Goal: Browse casually: Explore the website without a specific task or goal

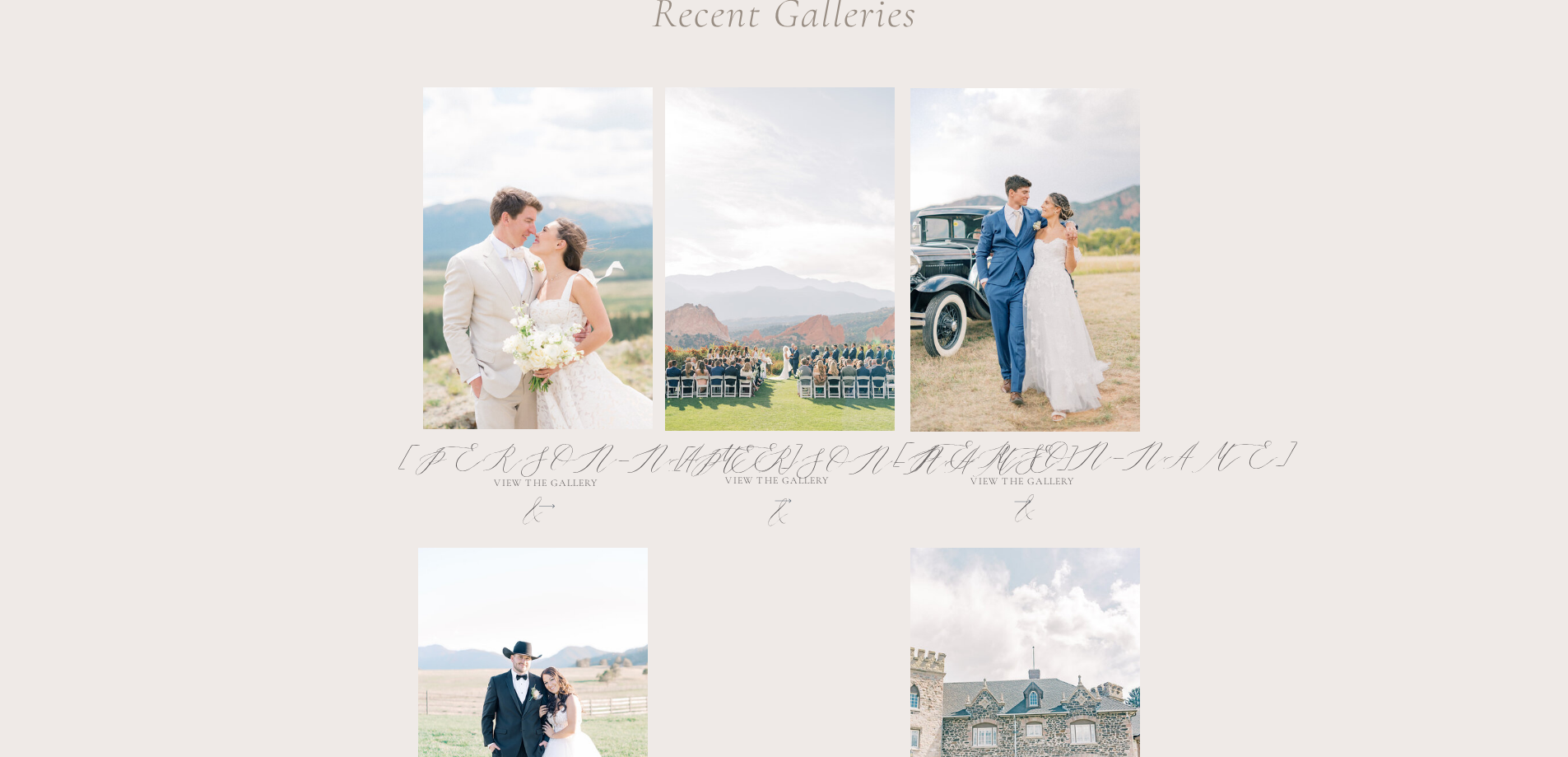
scroll to position [823, 0]
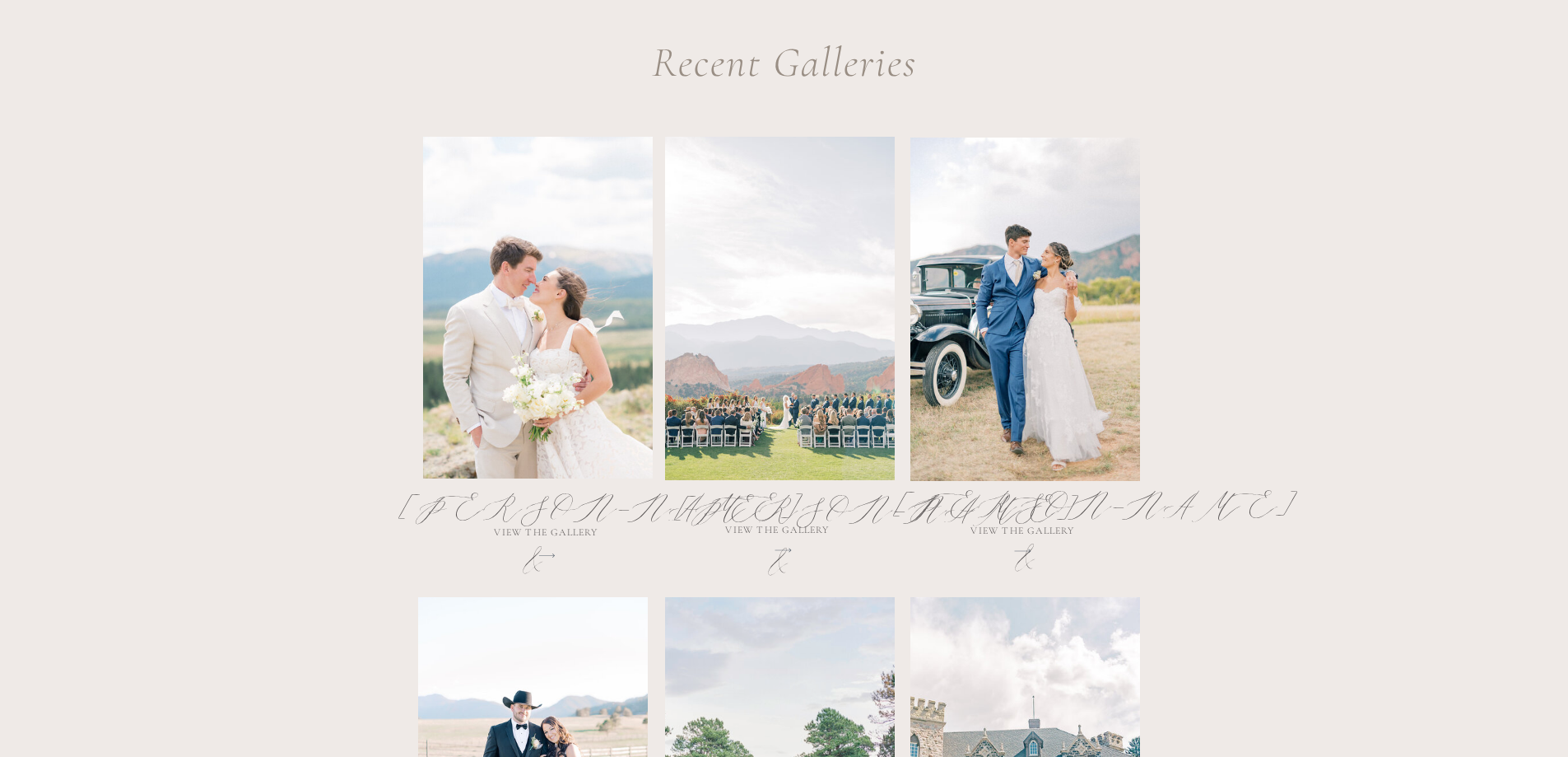
click at [479, 425] on div at bounding box center [538, 308] width 230 height 342
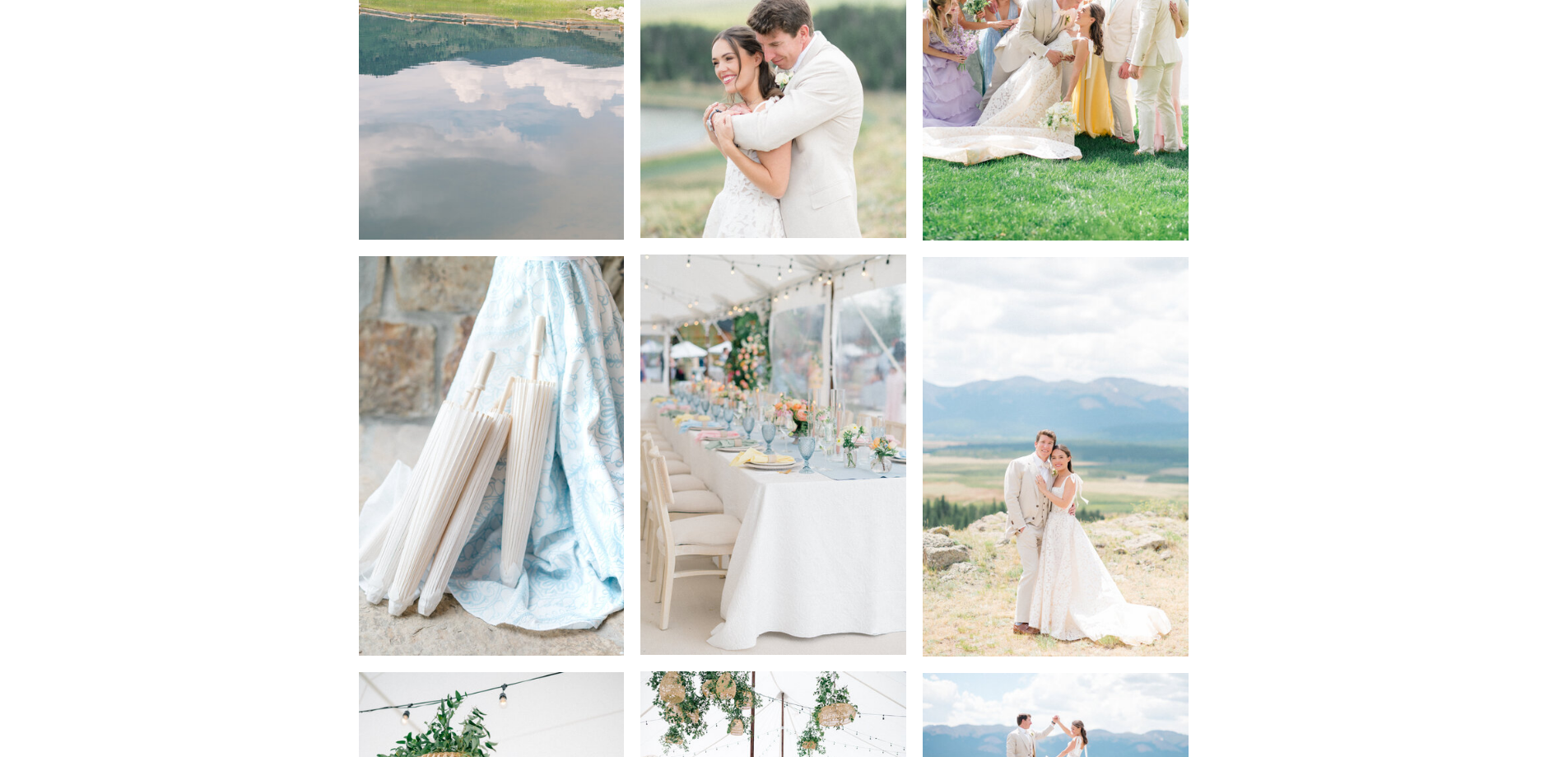
scroll to position [5054, 0]
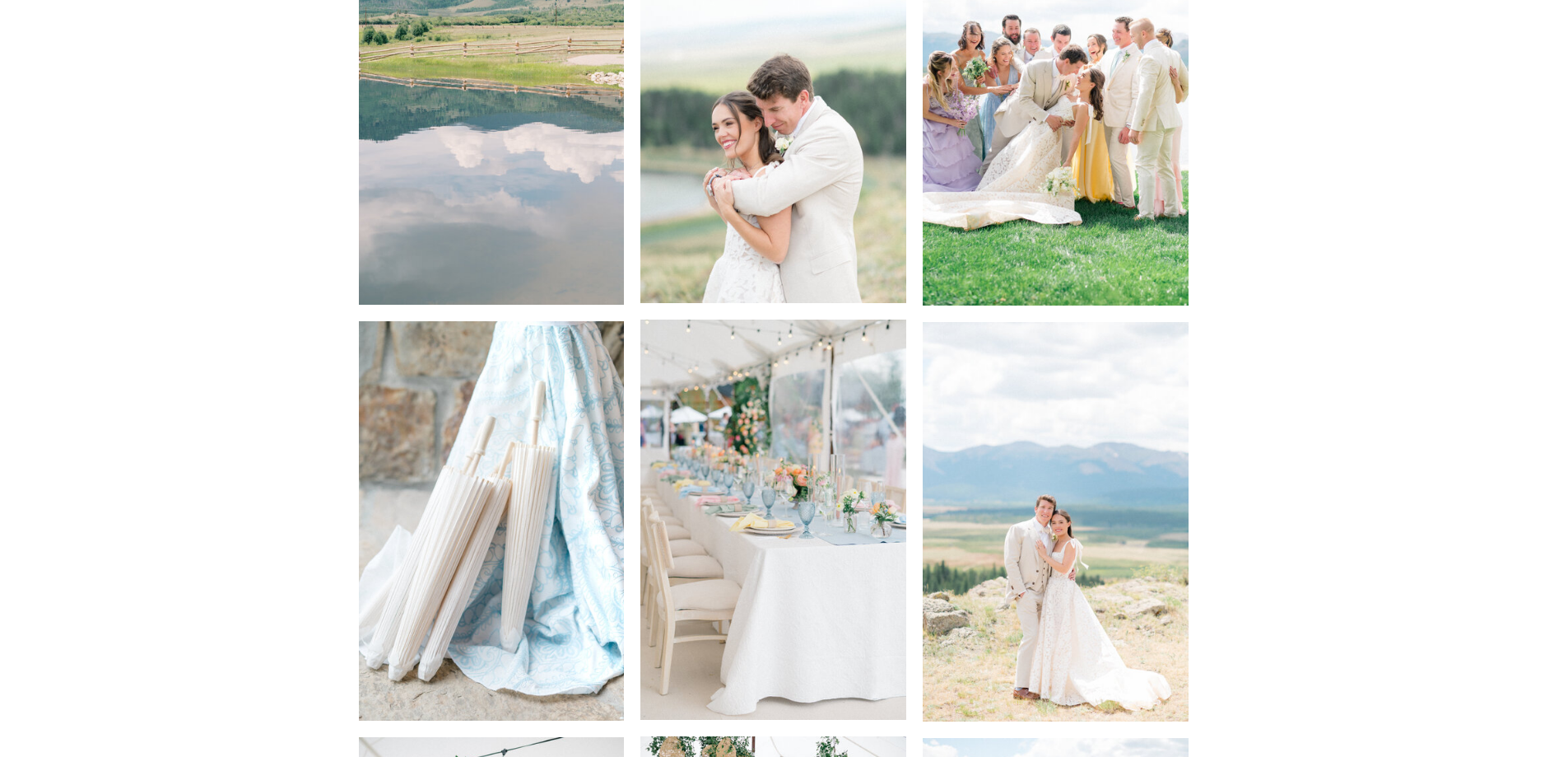
click at [1088, 545] on img at bounding box center [1055, 522] width 266 height 399
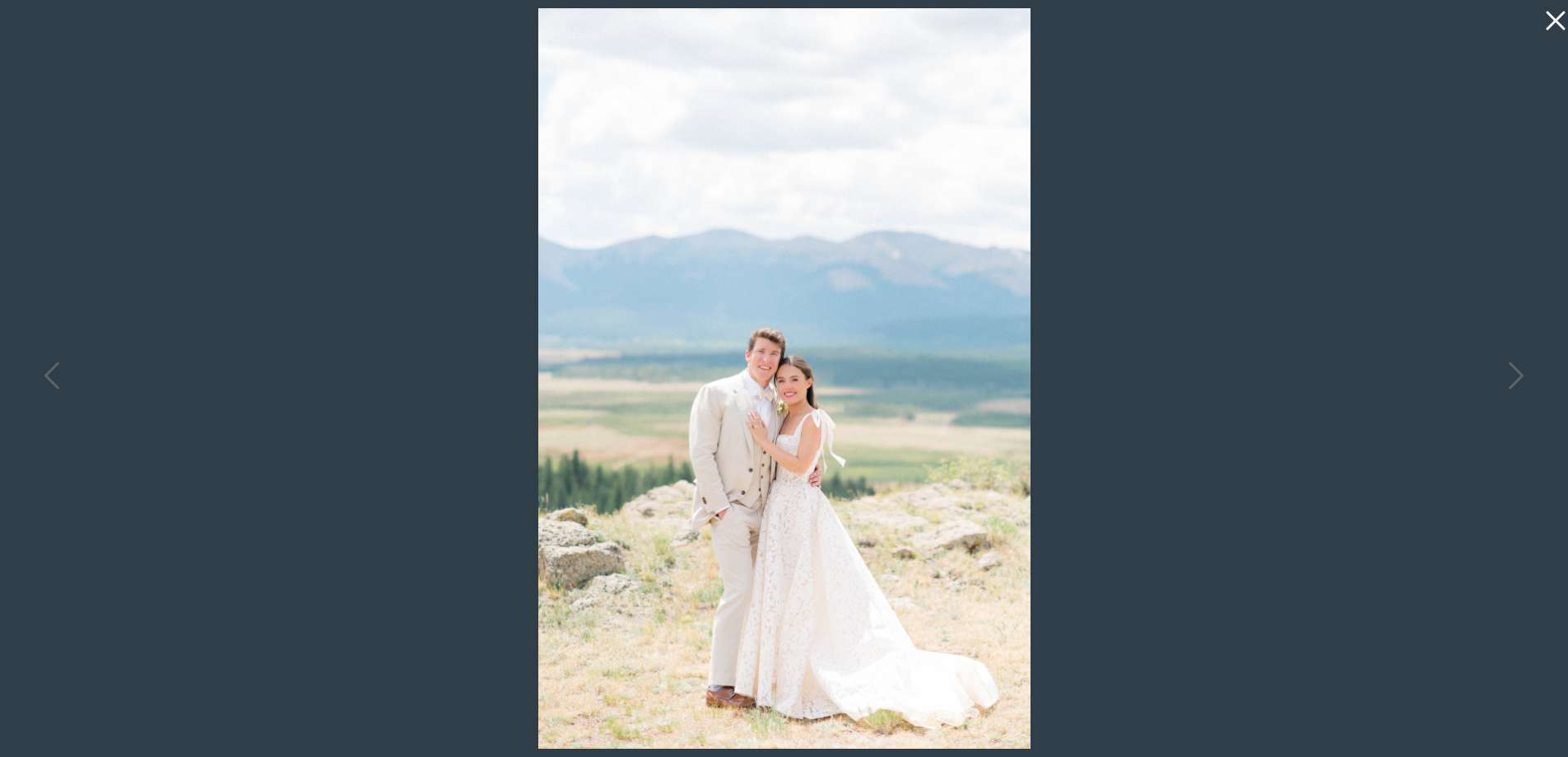
click at [1557, 18] on icon at bounding box center [1555, 21] width 19 height 19
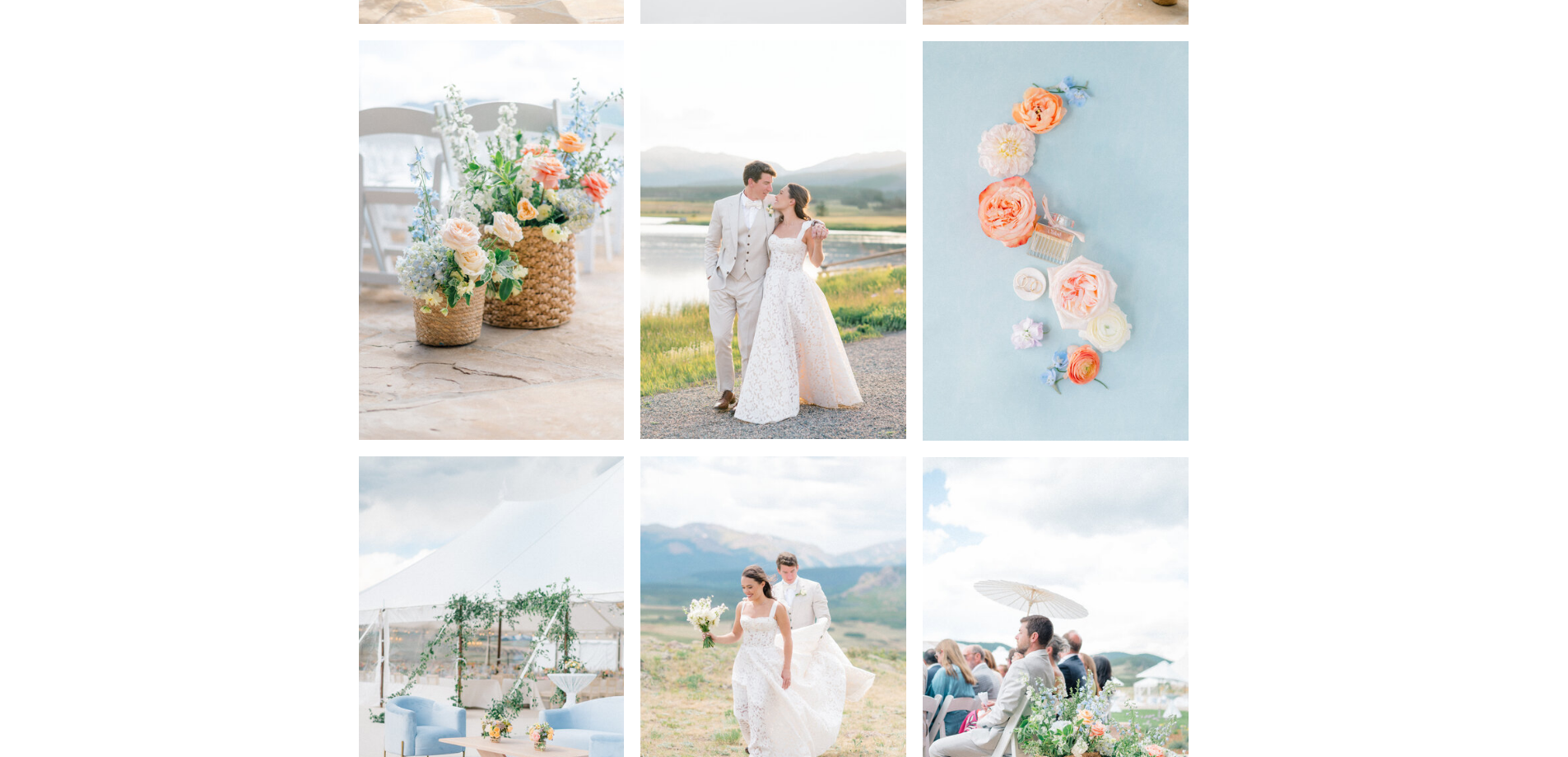
scroll to position [4066, 0]
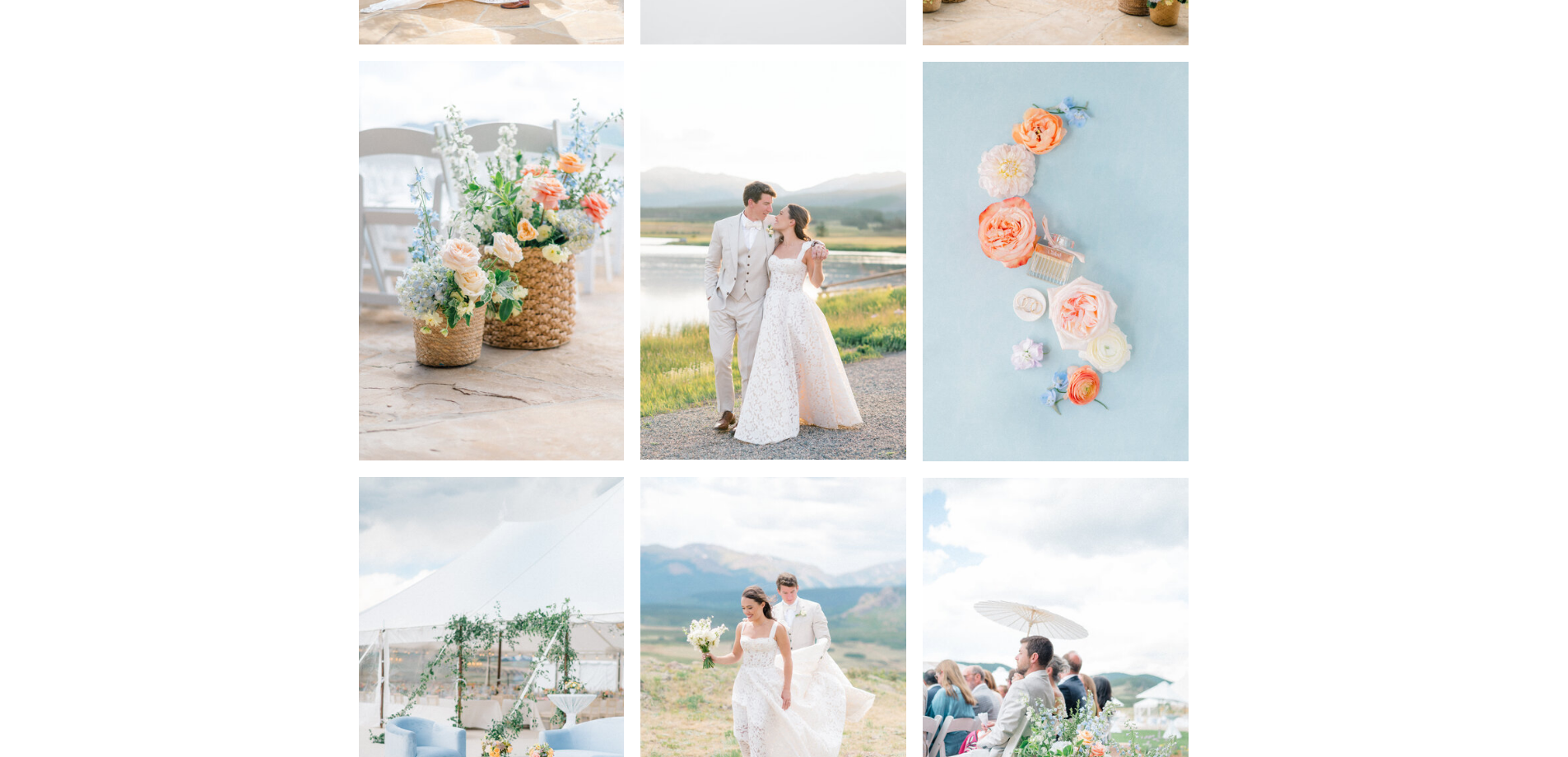
click at [790, 278] on img at bounding box center [773, 259] width 266 height 398
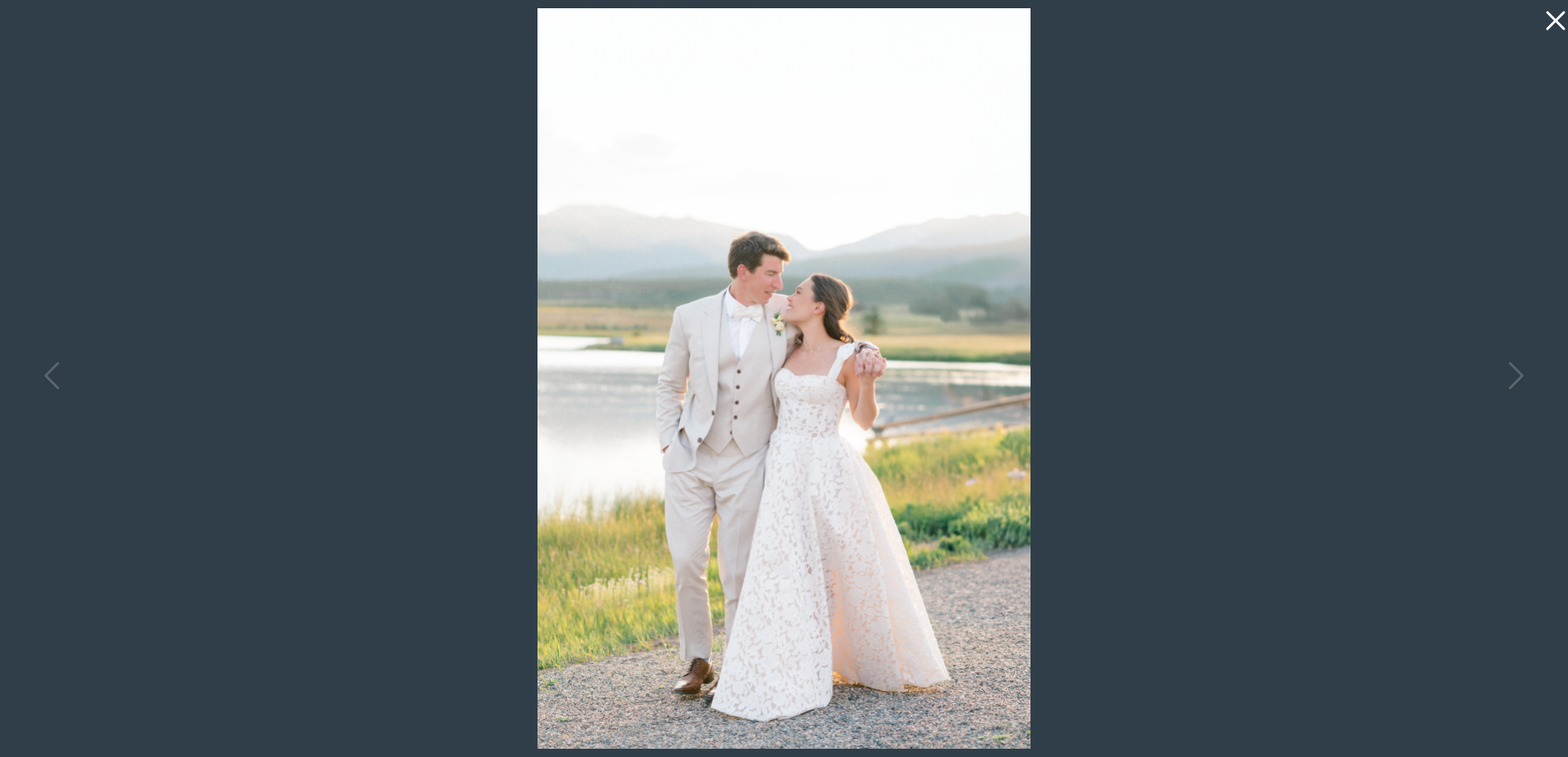
click at [1546, 23] on icon at bounding box center [1551, 16] width 33 height 33
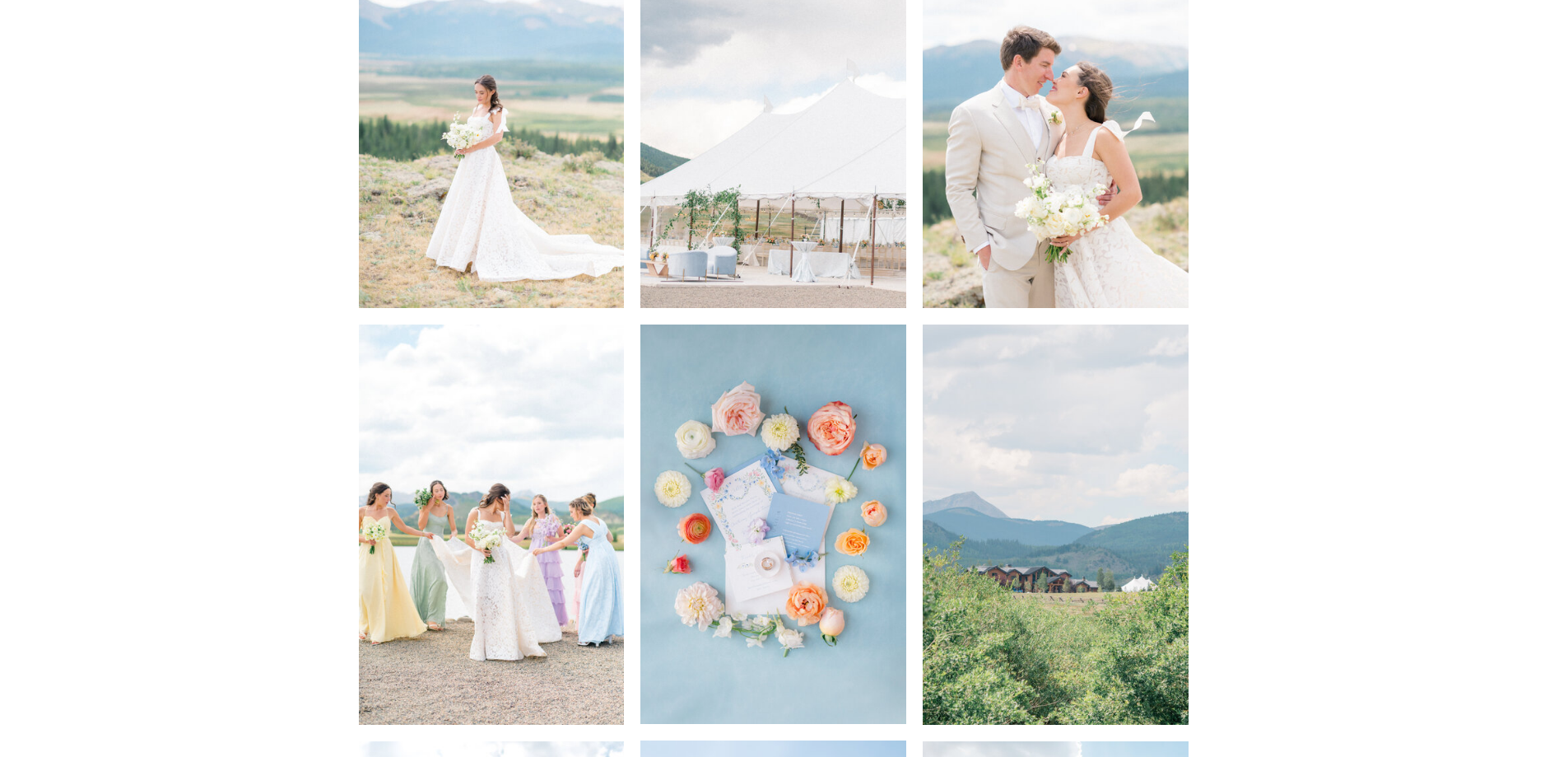
scroll to position [2913, 0]
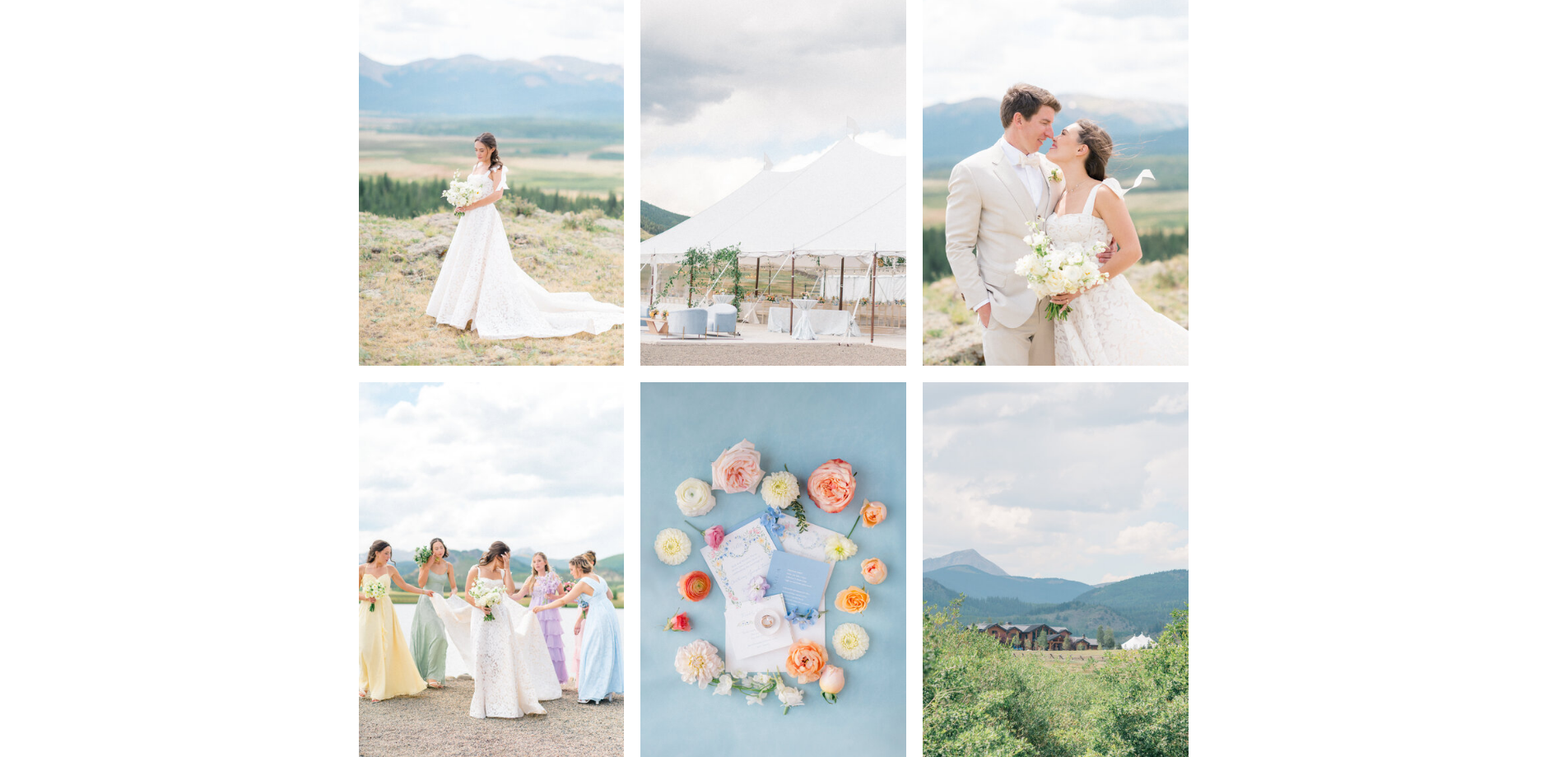
click at [1121, 284] on img at bounding box center [1055, 166] width 266 height 399
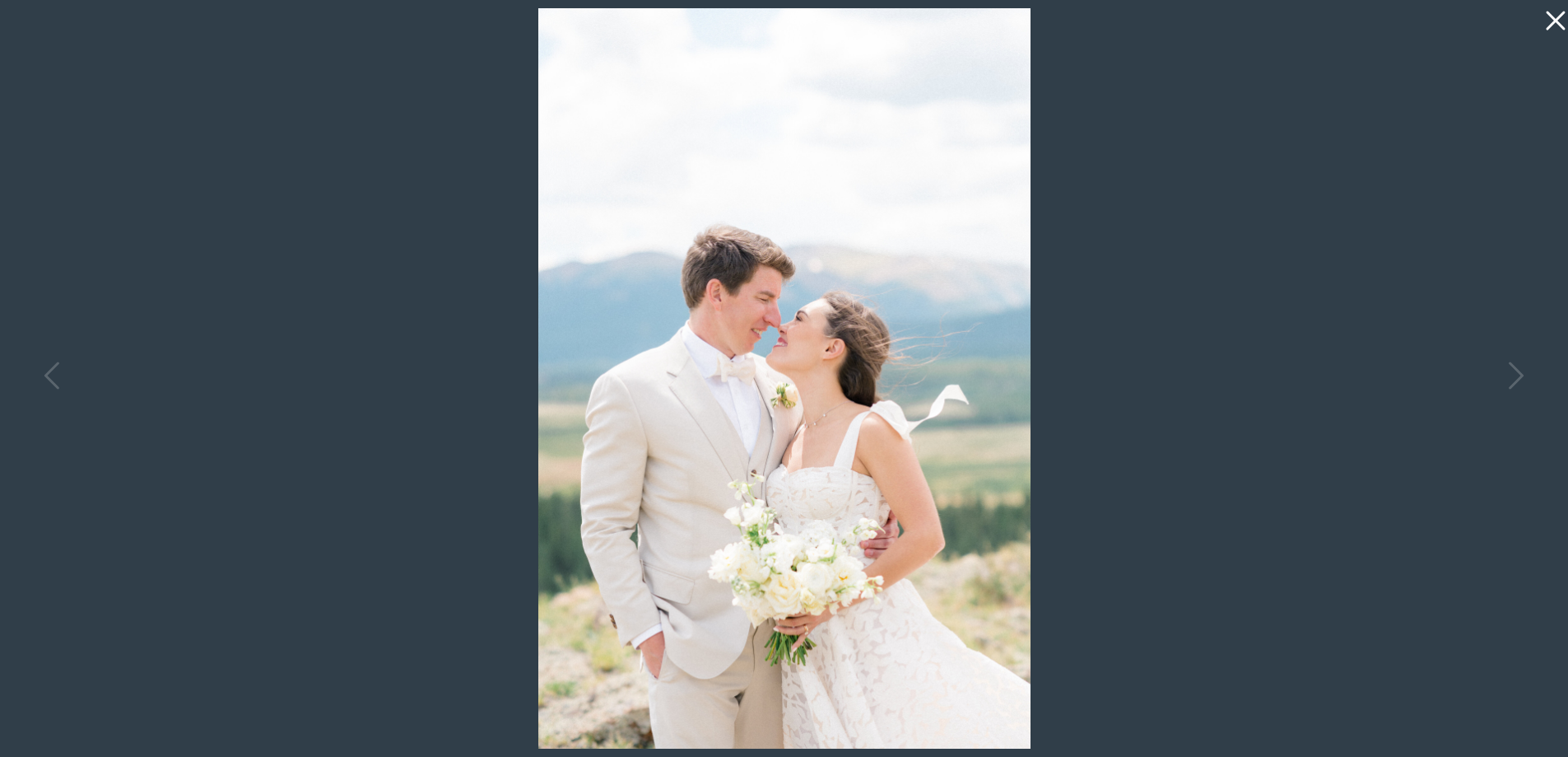
click at [1547, 23] on icon at bounding box center [1551, 16] width 33 height 33
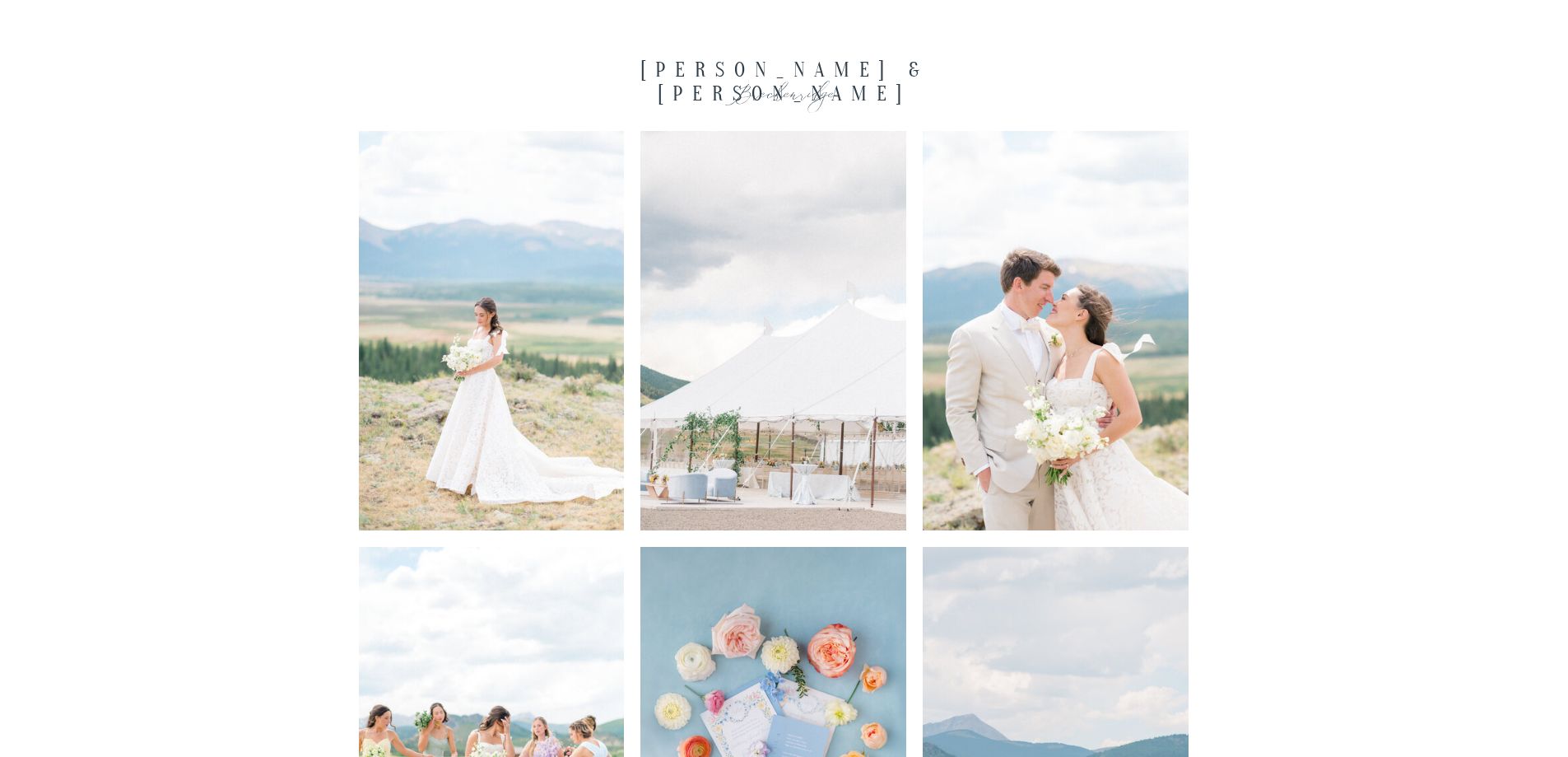
scroll to position [2583, 0]
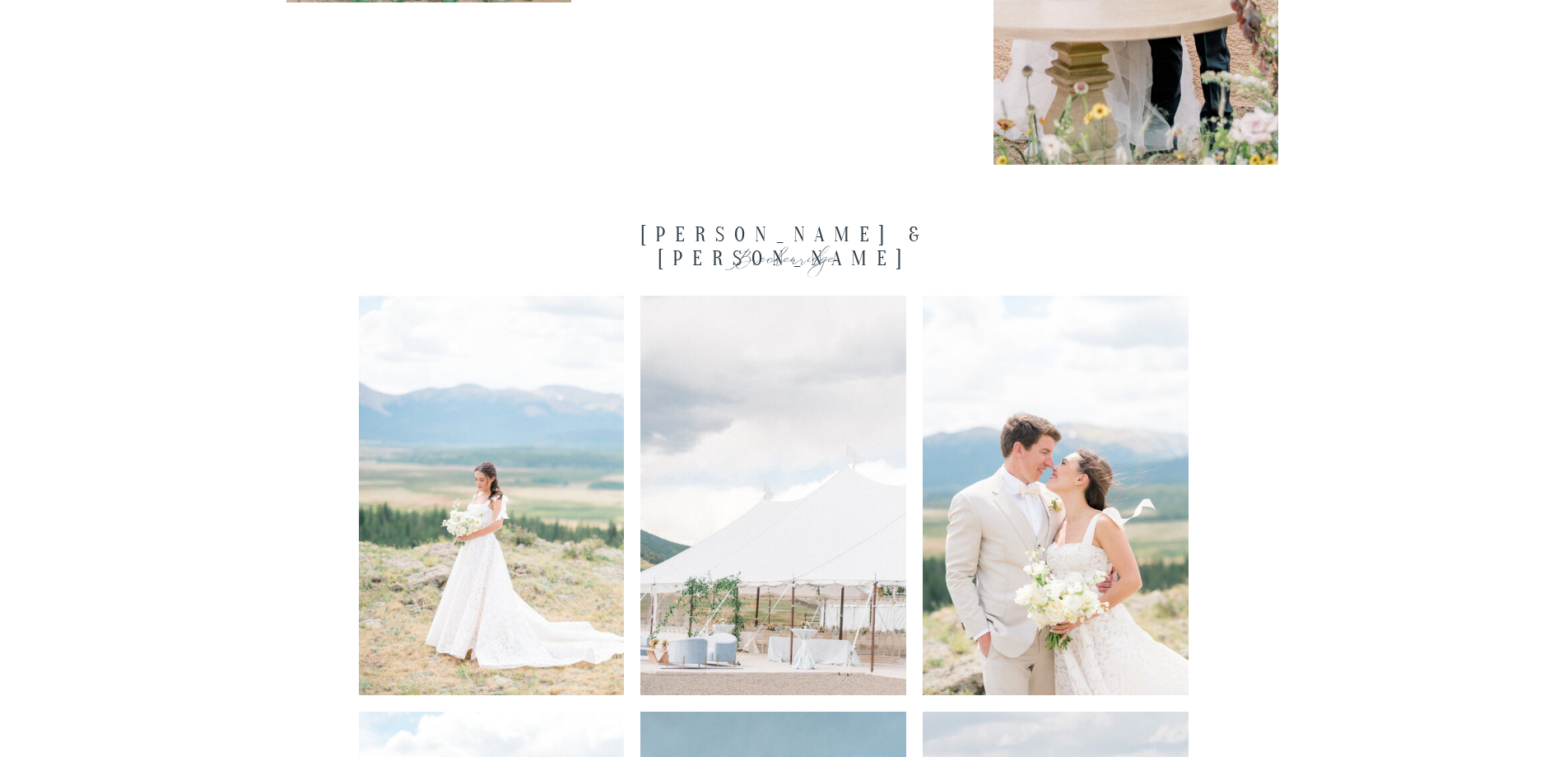
click at [580, 525] on img at bounding box center [491, 495] width 266 height 399
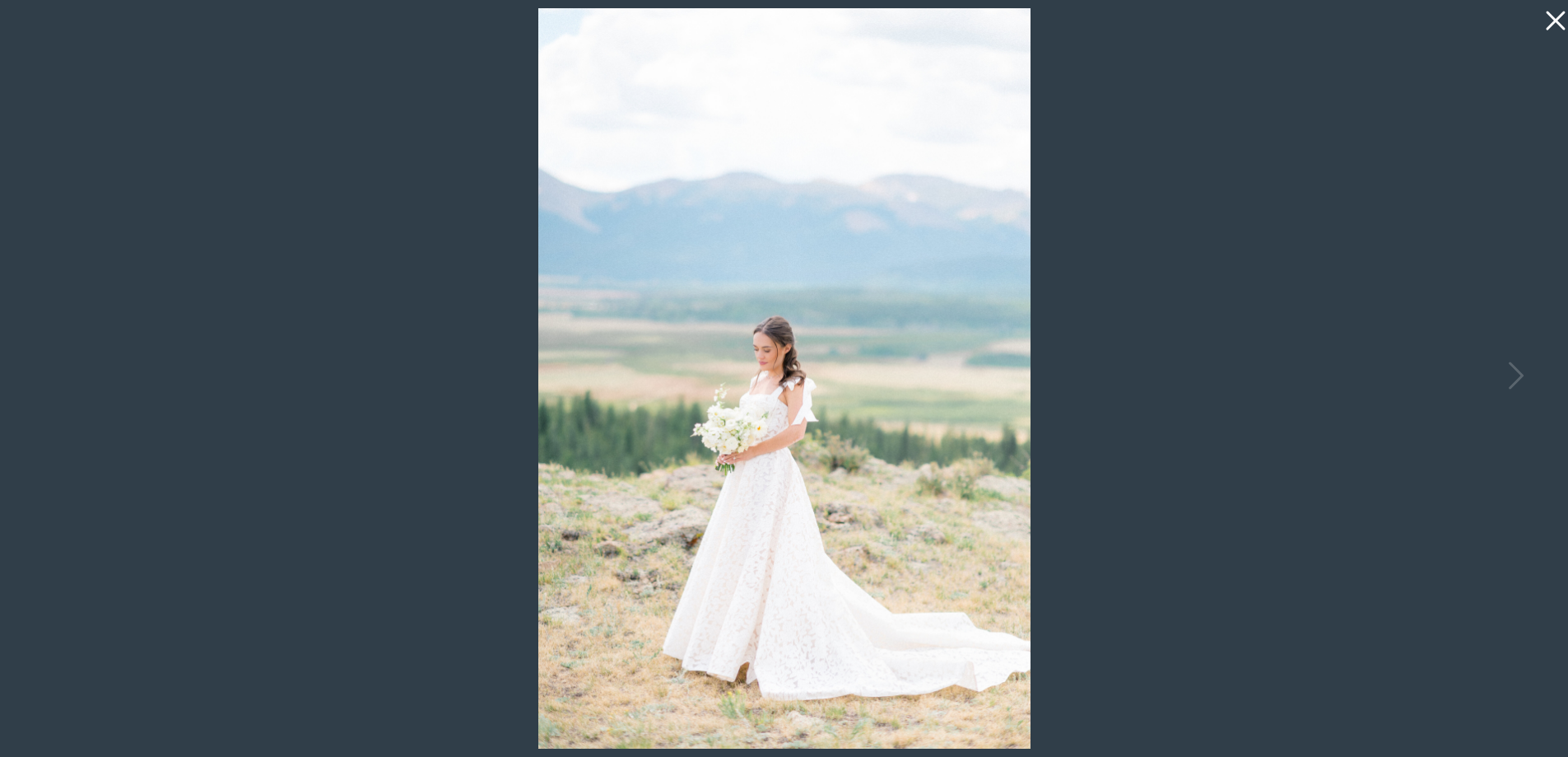
click at [1553, 16] on icon at bounding box center [1555, 21] width 19 height 19
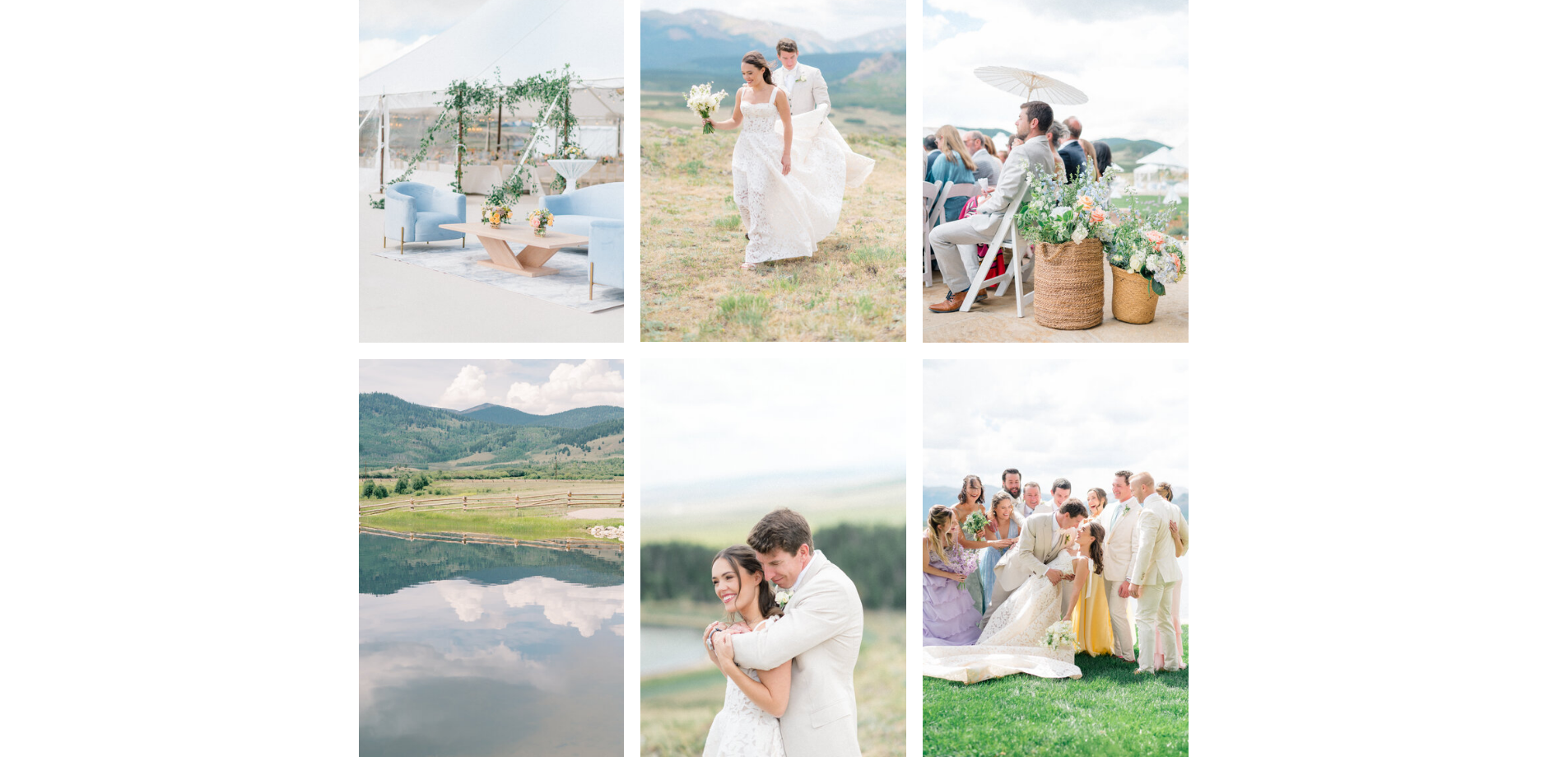
scroll to position [4560, 0]
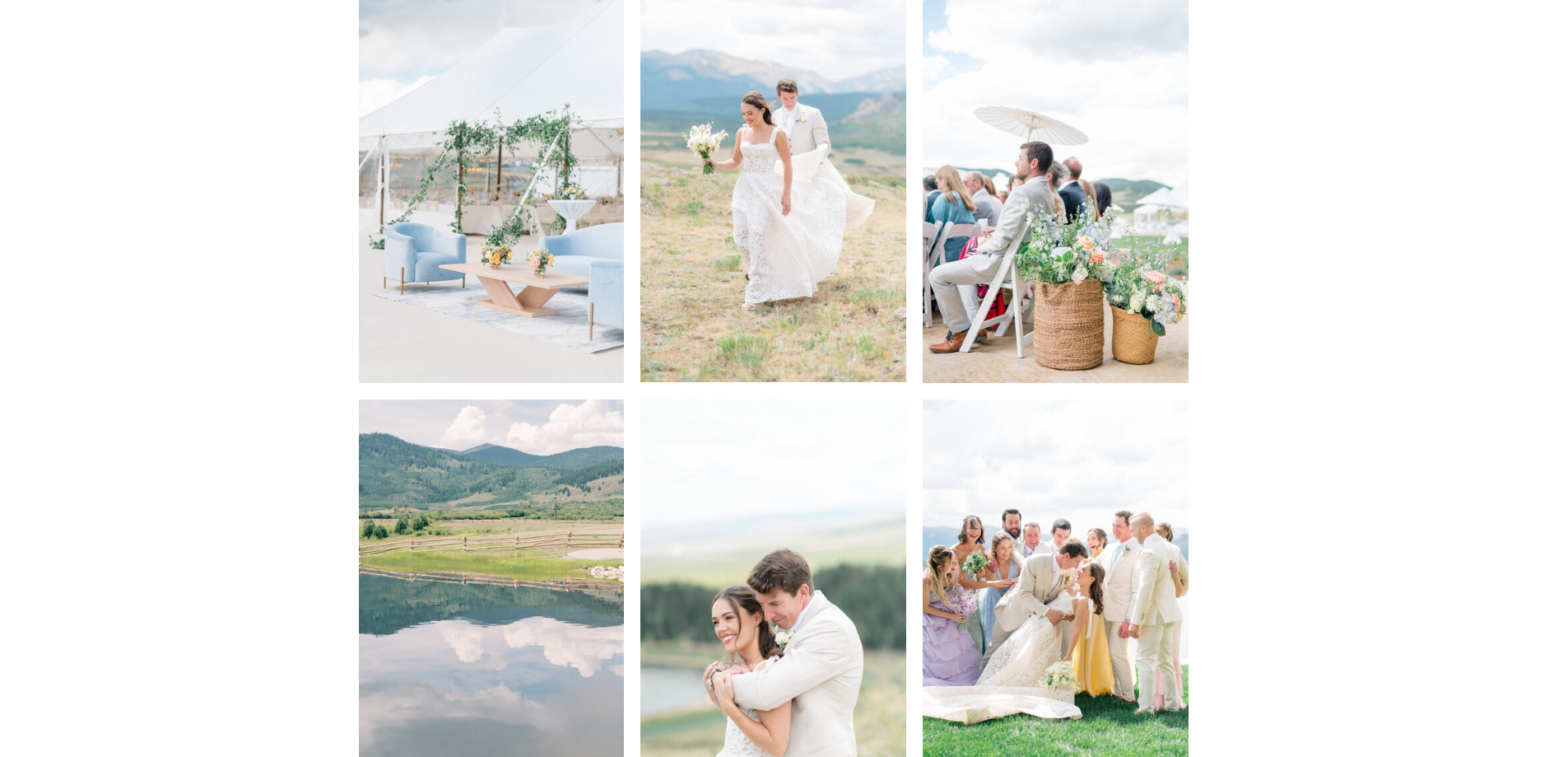
click at [515, 232] on img at bounding box center [491, 183] width 266 height 399
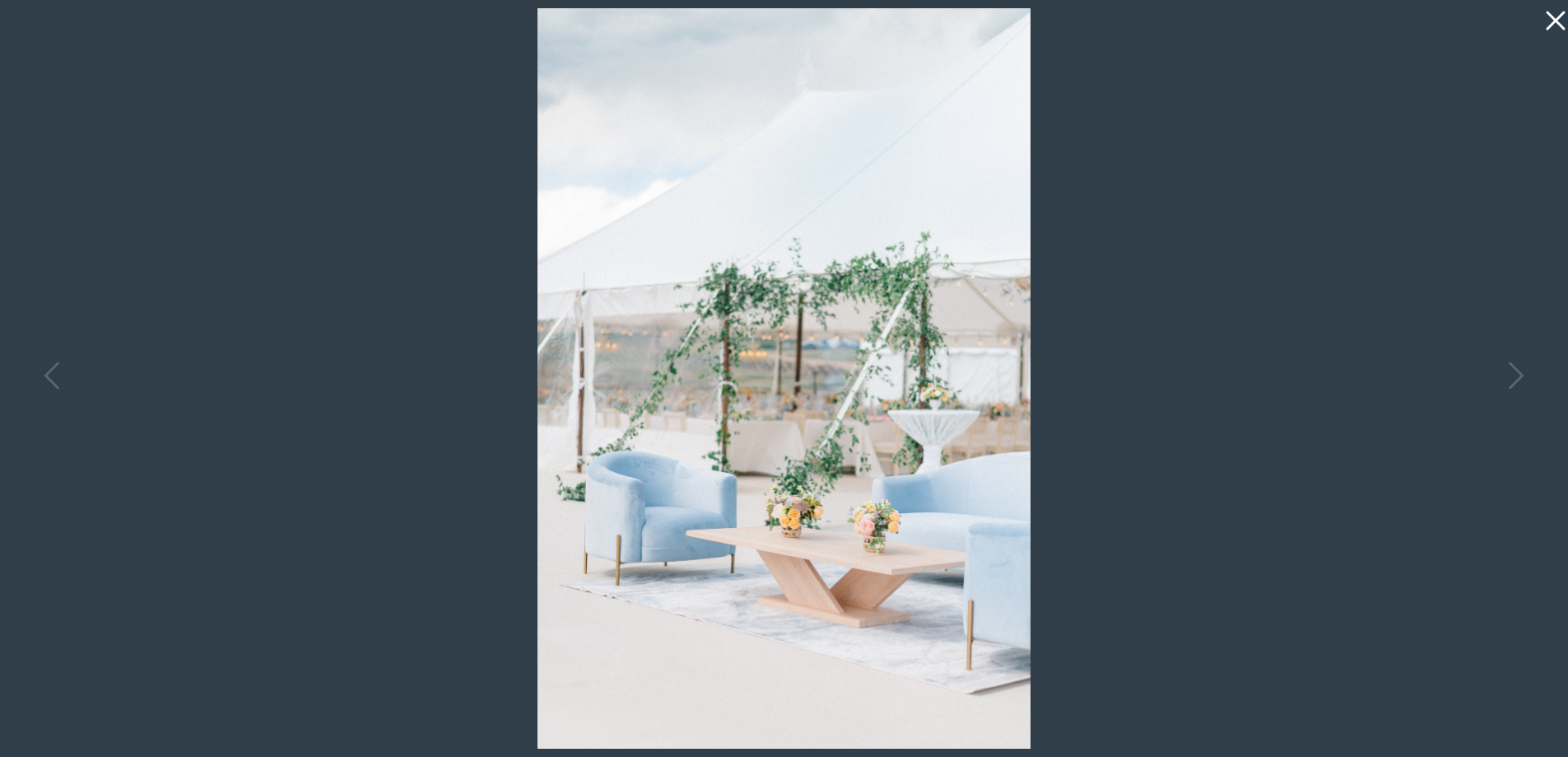
click at [1546, 26] on icon at bounding box center [1551, 16] width 33 height 33
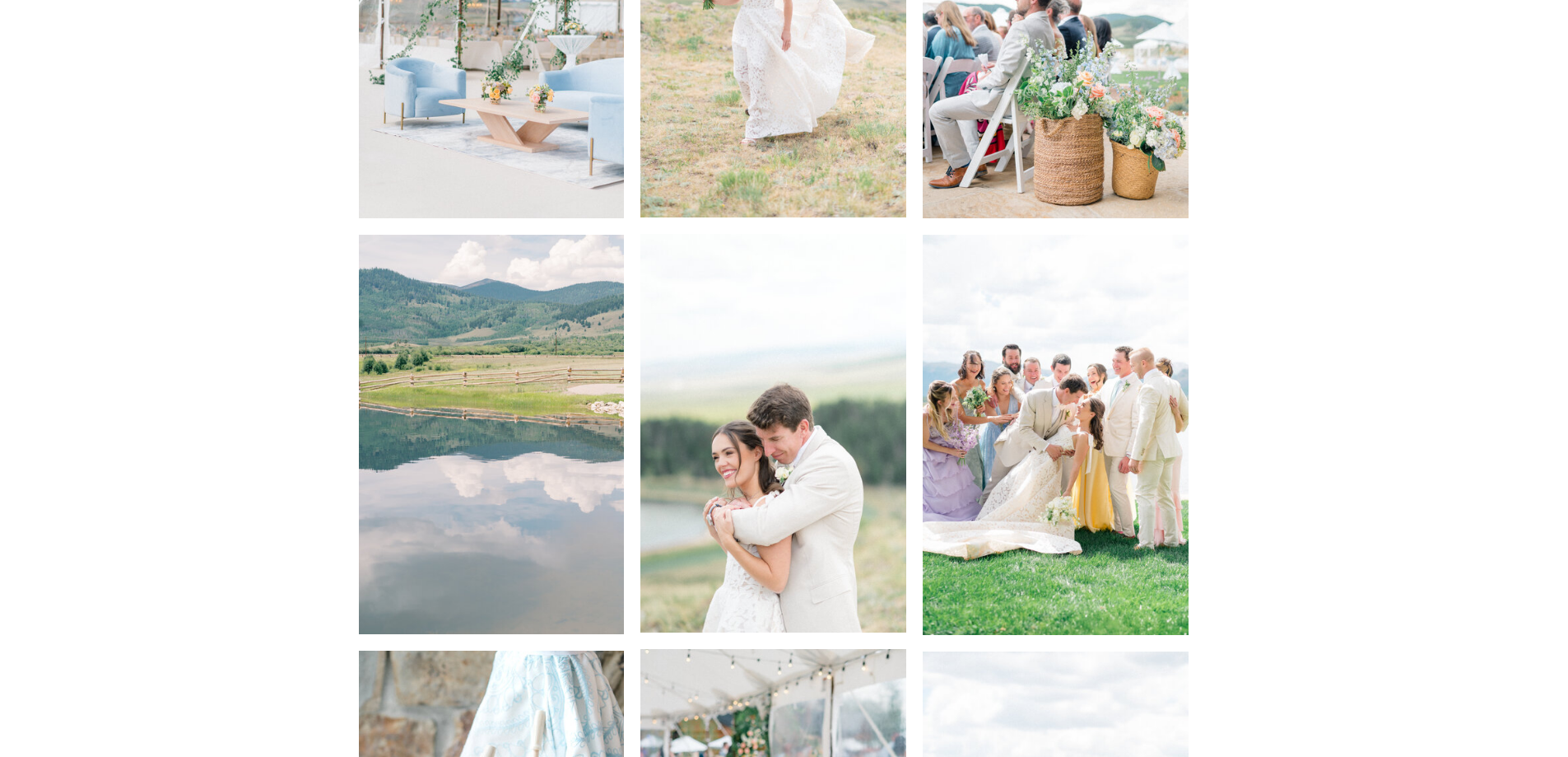
scroll to position [4889, 0]
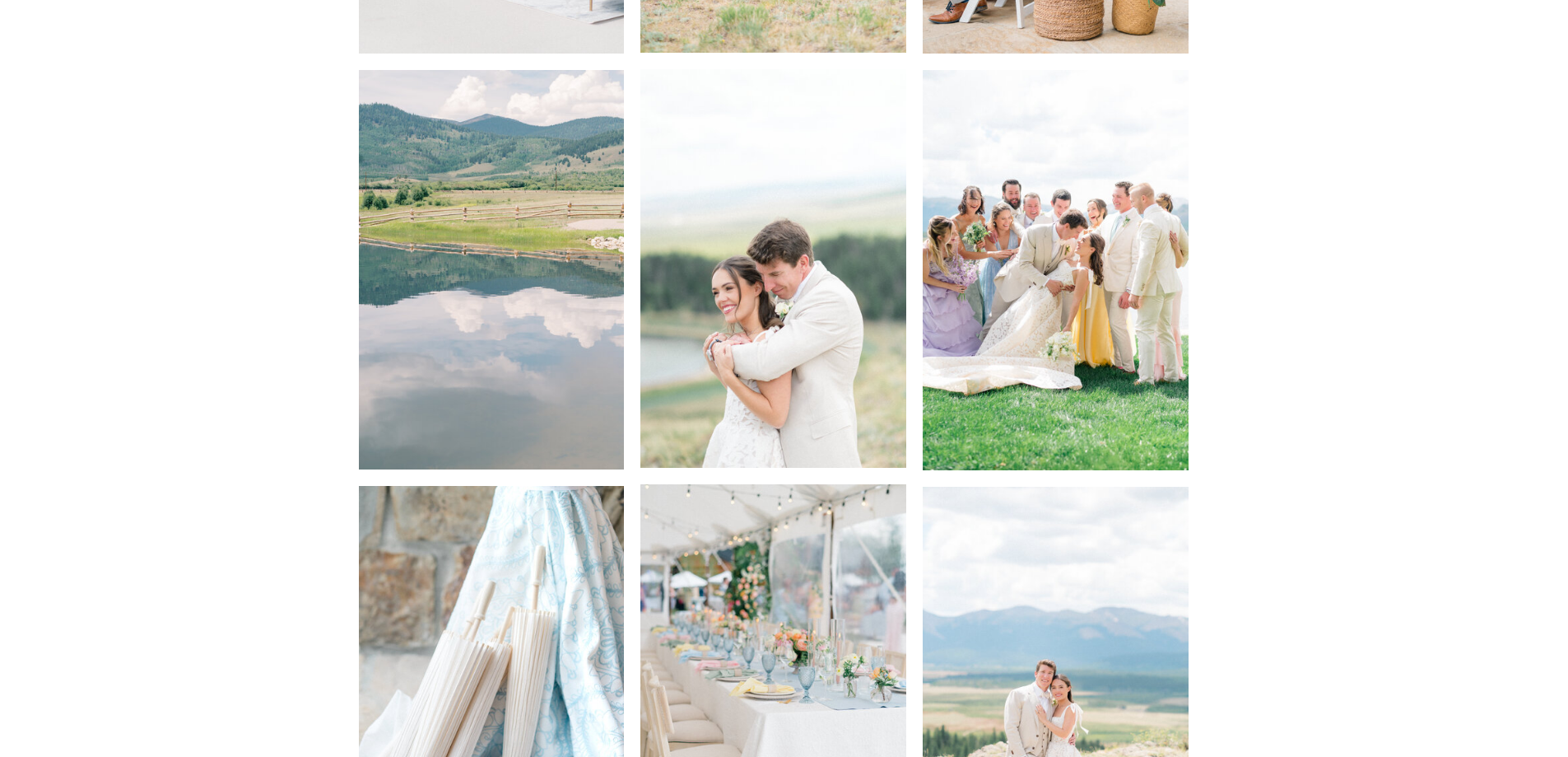
click at [479, 305] on img at bounding box center [491, 269] width 266 height 399
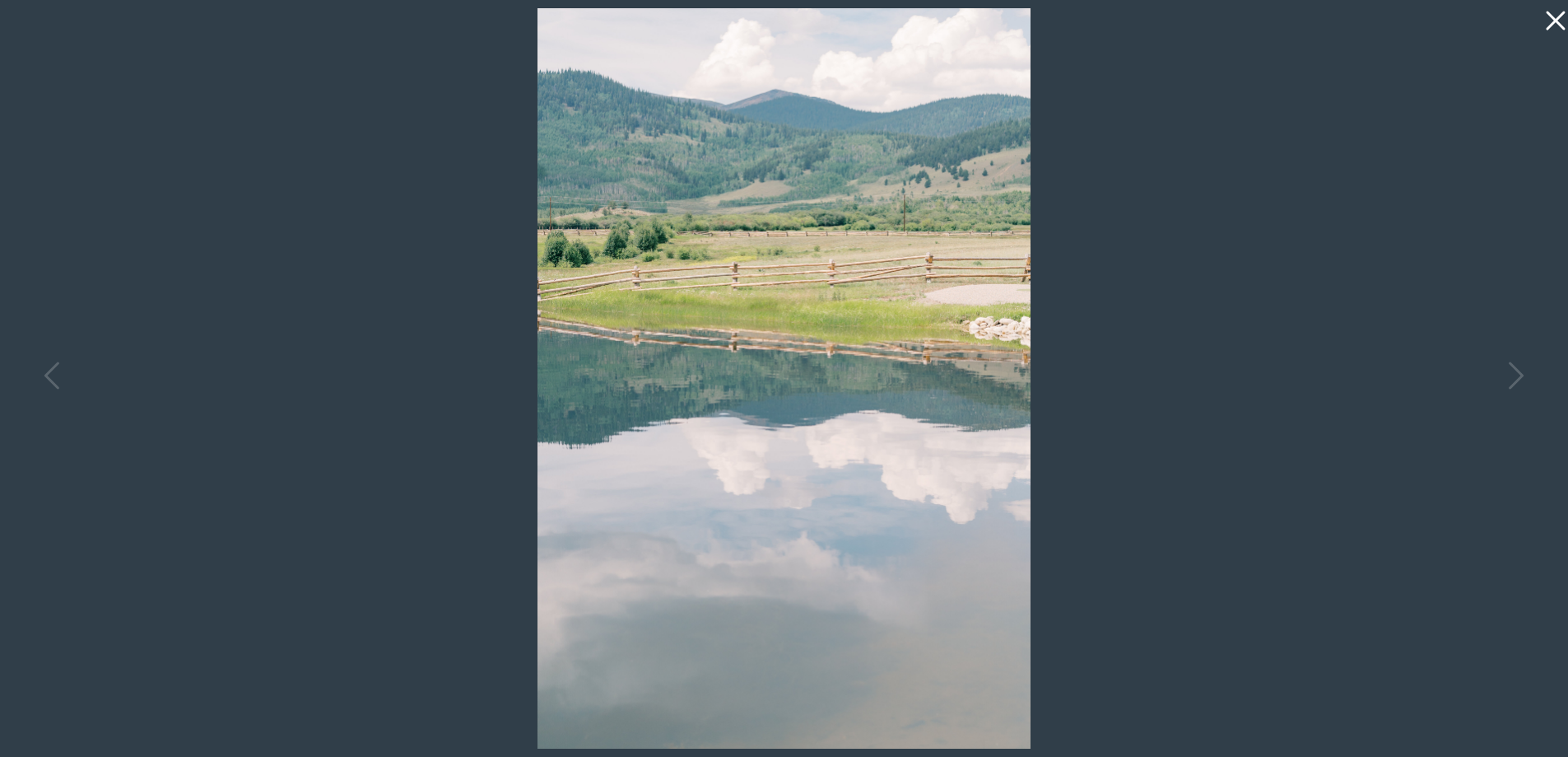
click at [1548, 28] on icon at bounding box center [1555, 21] width 19 height 19
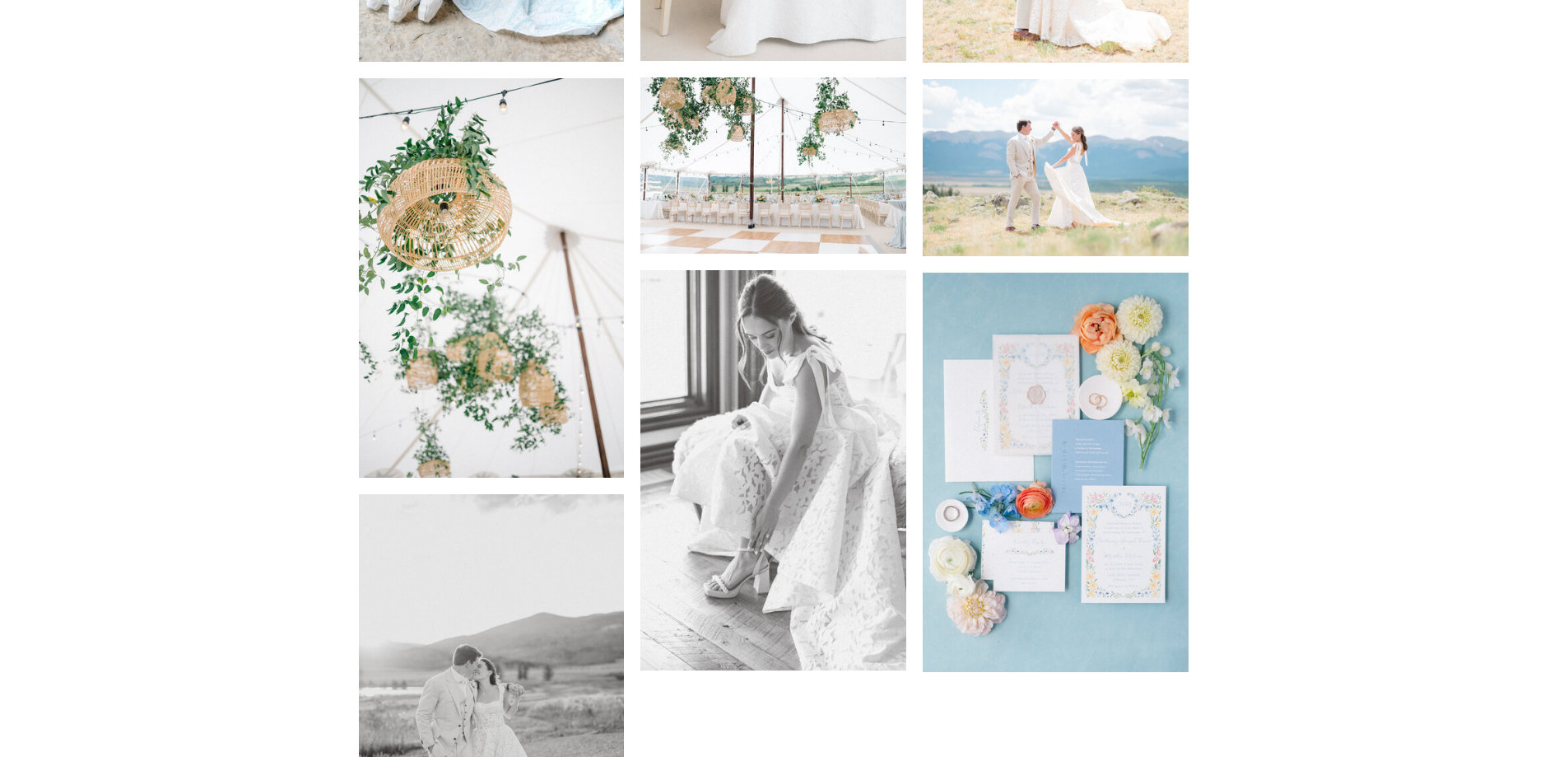
scroll to position [5877, 0]
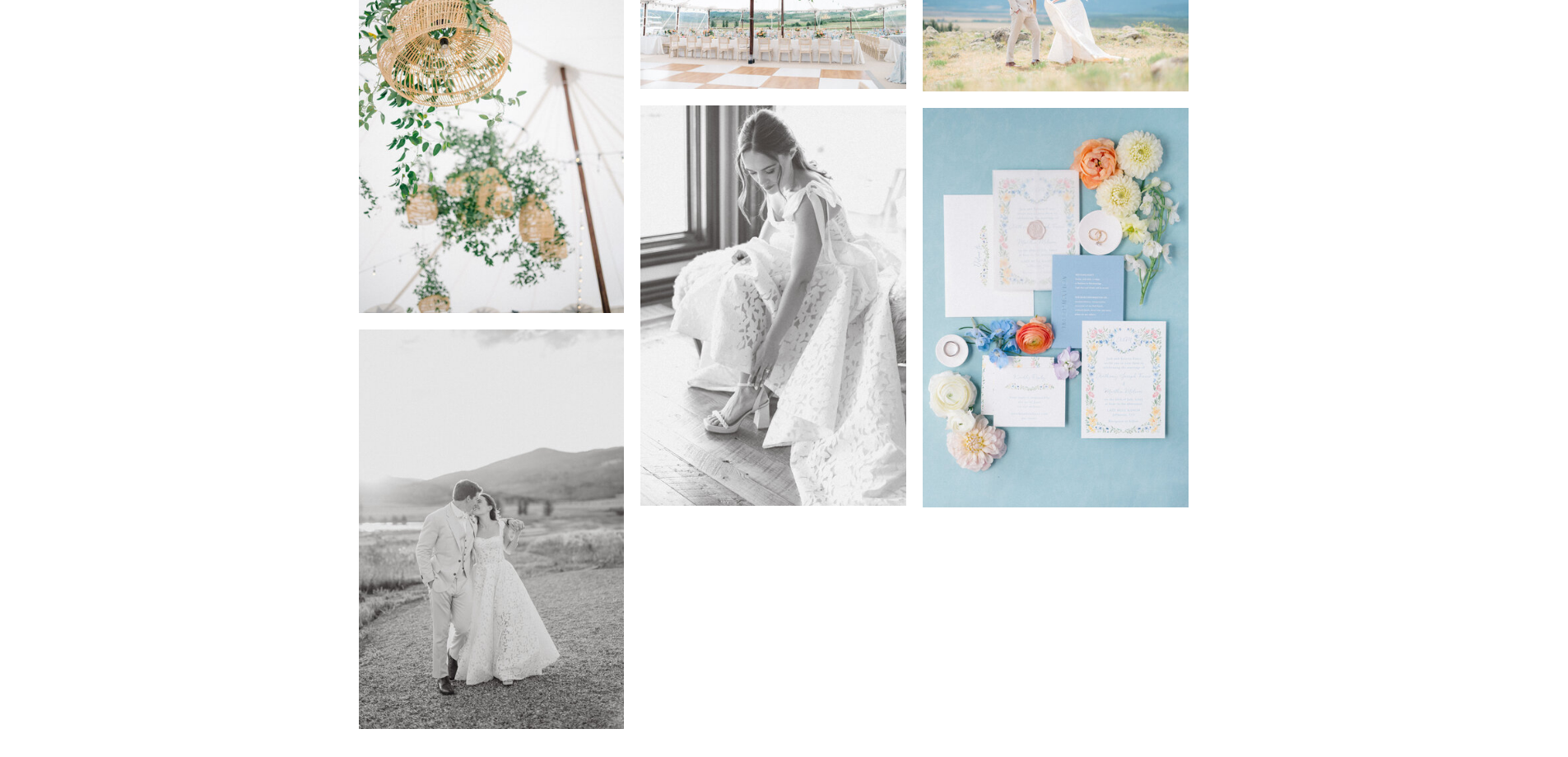
click at [822, 345] on img at bounding box center [773, 305] width 266 height 399
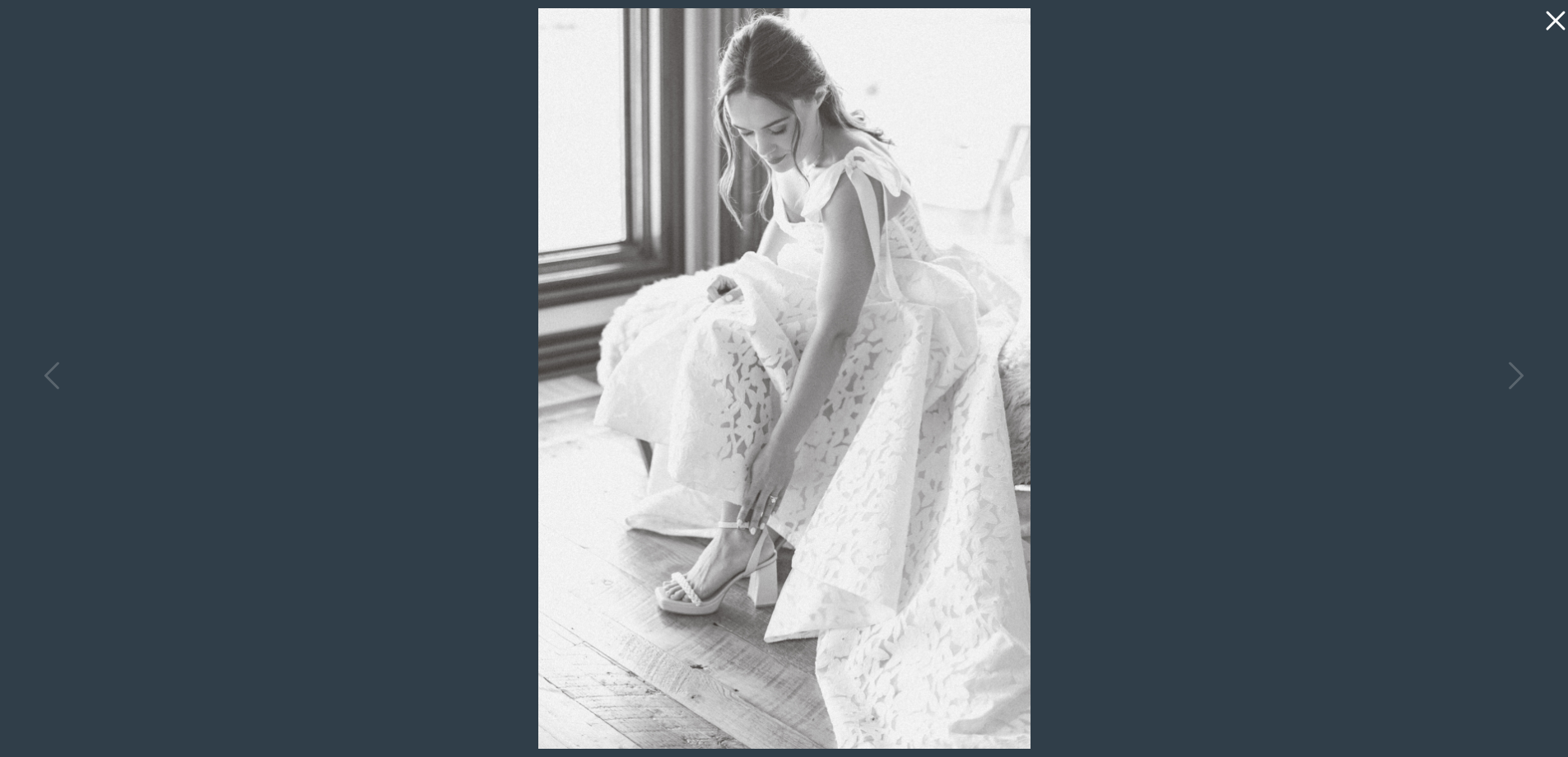
click at [1558, 18] on icon at bounding box center [1555, 21] width 19 height 19
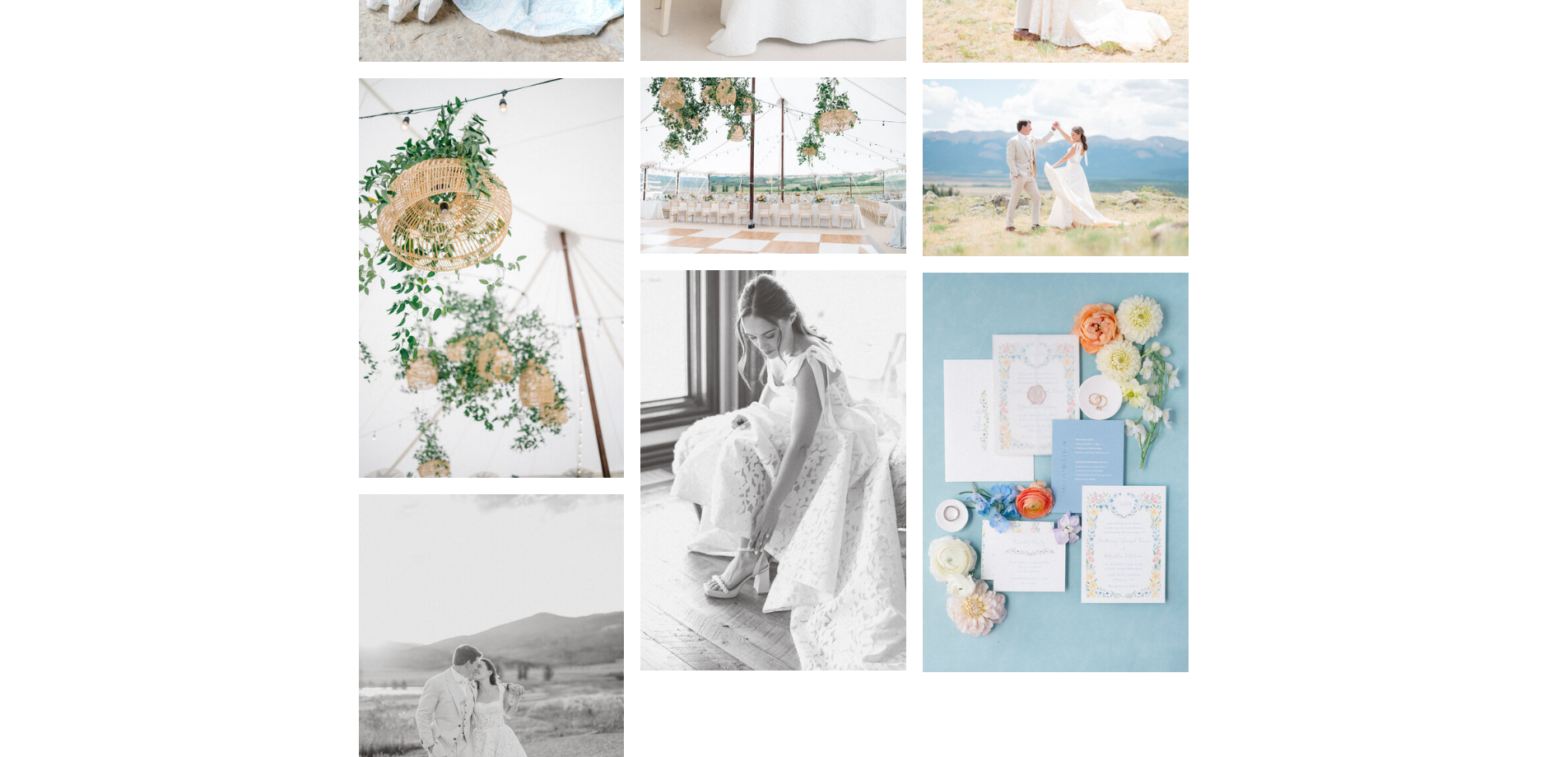
scroll to position [5383, 0]
